Goal: Task Accomplishment & Management: Manage account settings

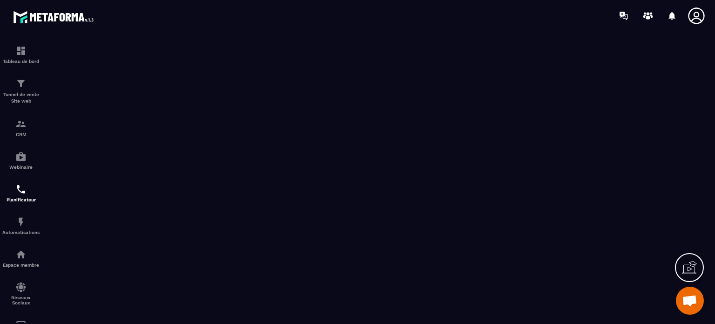
scroll to position [8552, 0]
click at [28, 91] on div "Tunnel de vente Site web" at bounding box center [20, 91] width 37 height 27
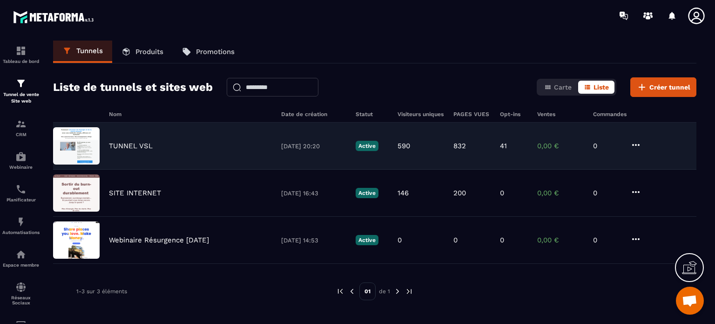
click at [123, 144] on p "TUNNEL VSL" at bounding box center [131, 146] width 44 height 8
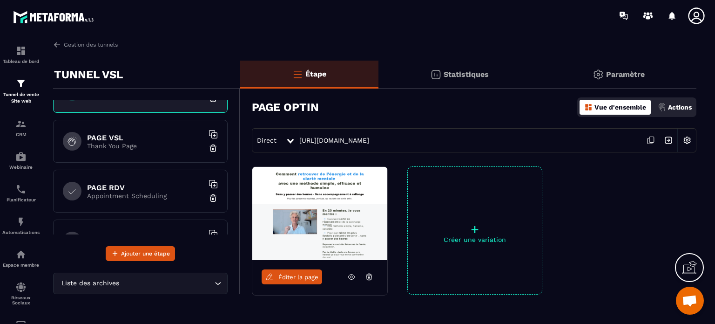
scroll to position [47, 0]
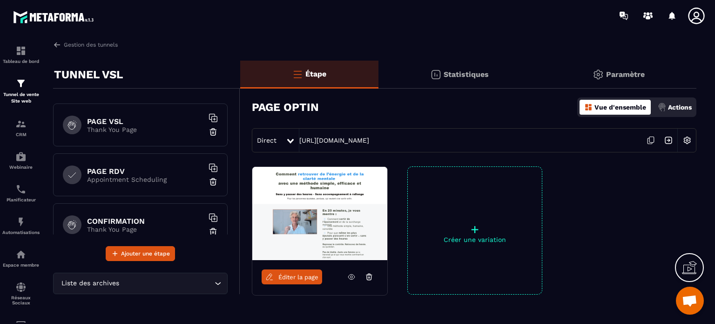
click at [108, 174] on h6 "PAGE RDV" at bounding box center [145, 171] width 116 height 9
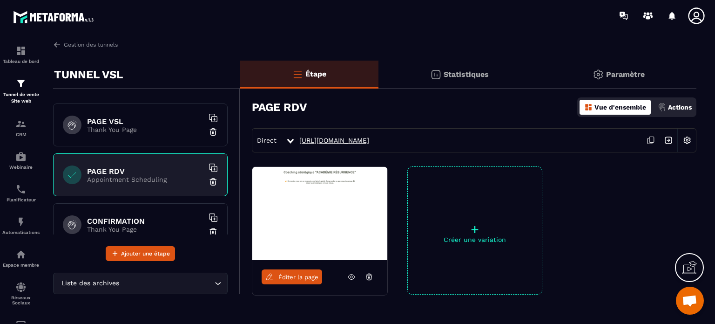
click at [352, 138] on link "[URL][DOMAIN_NAME]" at bounding box center [334, 139] width 70 height 7
click at [19, 55] on img at bounding box center [20, 50] width 11 height 11
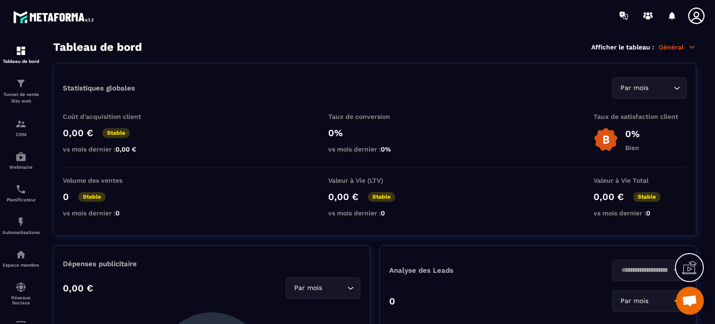
click at [693, 15] on icon at bounding box center [696, 16] width 19 height 19
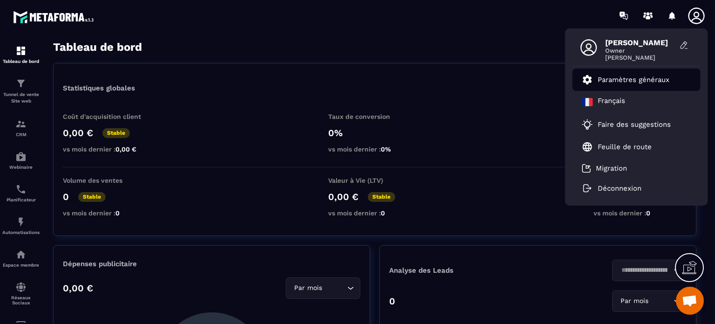
click at [610, 80] on p "Paramètres généraux" at bounding box center [634, 79] width 72 height 8
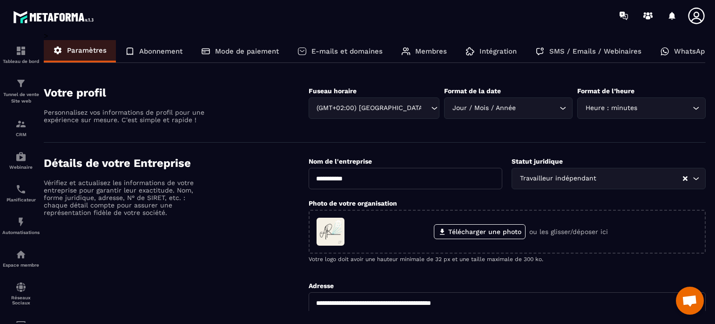
click at [430, 106] on icon "Search for option" at bounding box center [434, 107] width 9 height 9
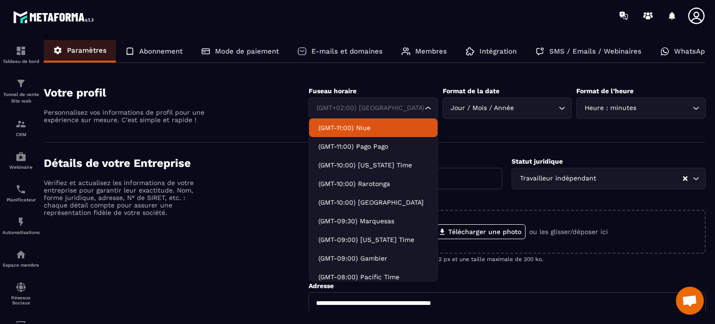
click at [334, 107] on input "Search for option" at bounding box center [369, 108] width 108 height 10
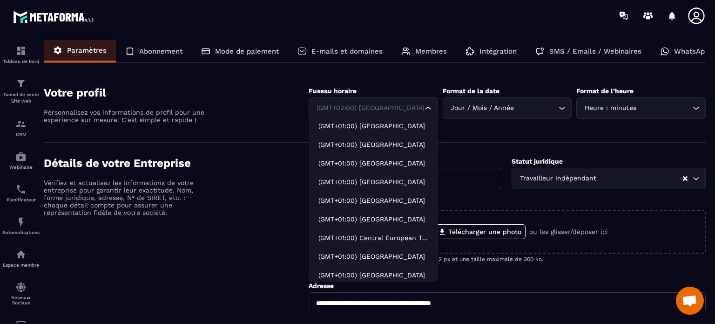
scroll to position [2189, 0]
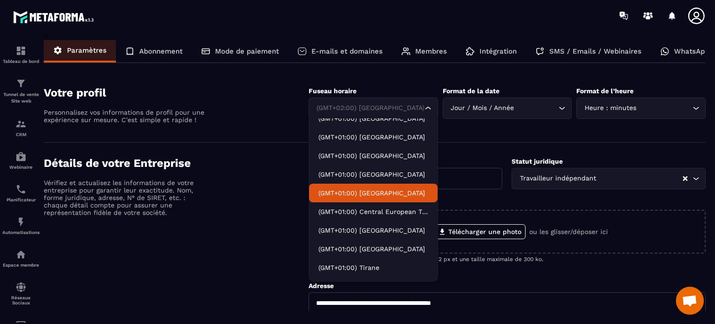
click at [344, 190] on p "(GMT+01:00) [GEOGRAPHIC_DATA]" at bounding box center [373, 192] width 110 height 9
